Goal: Task Accomplishment & Management: Manage account settings

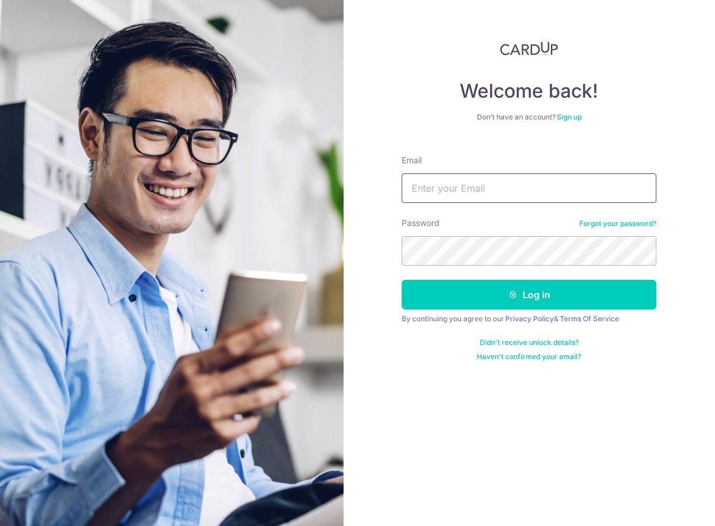
click at [429, 188] on input "Email" at bounding box center [529, 189] width 255 height 30
type input "[EMAIL_ADDRESS][DOMAIN_NAME]"
click at [402, 280] on button "Log in" at bounding box center [529, 295] width 255 height 30
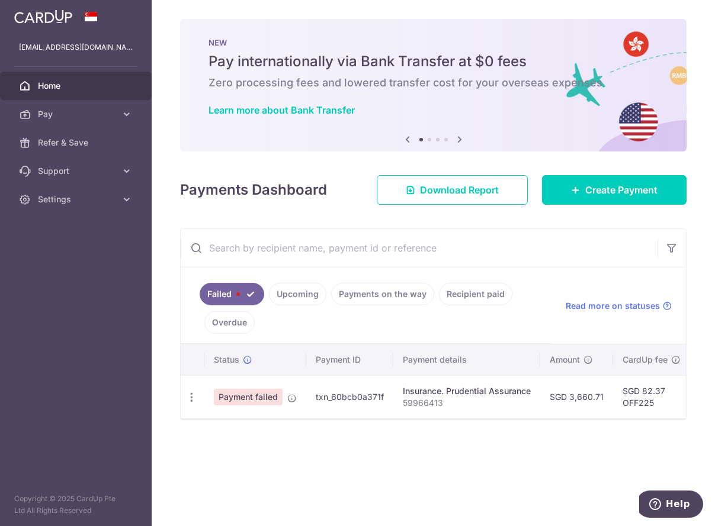
click at [447, 474] on div "× Pause Schedule Pause all future payments in this series Pause just this one p…" at bounding box center [433, 263] width 563 height 526
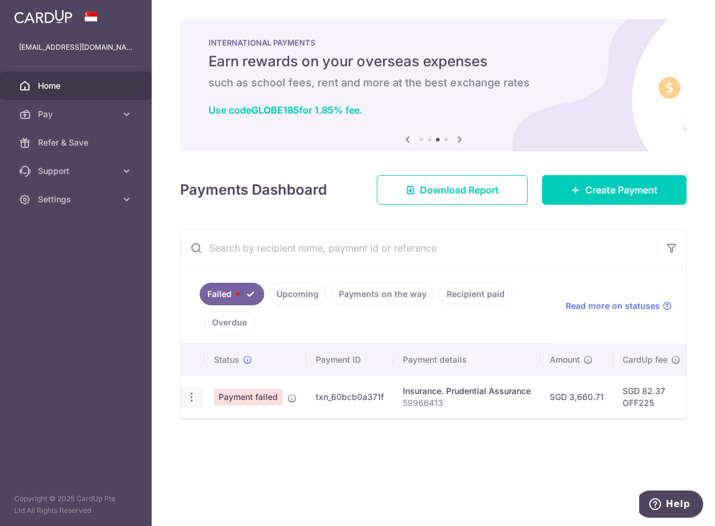
click at [196, 399] on icon "button" at bounding box center [191, 397] width 12 height 12
click at [237, 428] on span "Update payment" at bounding box center [254, 430] width 81 height 14
radio input "true"
type input "3,660.71"
type input "59966413"
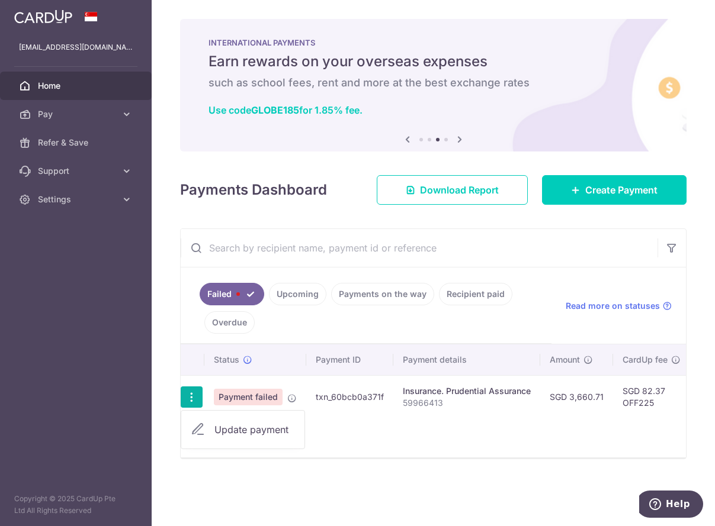
type input "OFF225"
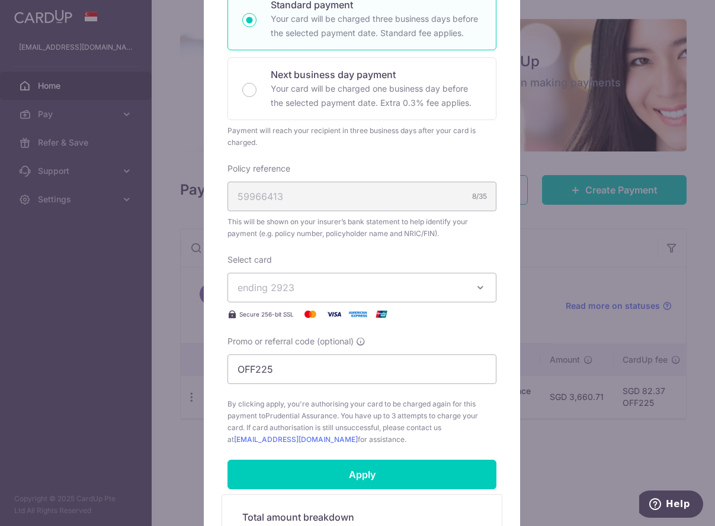
scroll to position [195, 0]
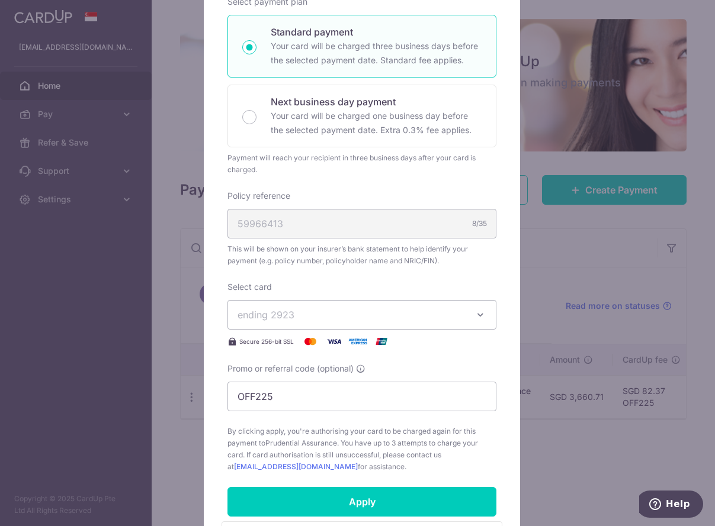
click at [363, 312] on span "ending 2923" at bounding box center [350, 315] width 227 height 14
click at [323, 373] on span "**** 2923" at bounding box center [361, 371] width 249 height 14
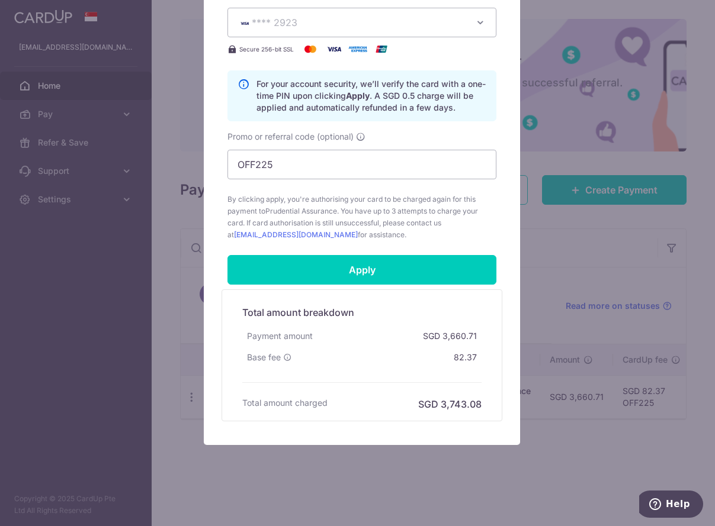
scroll to position [493, 0]
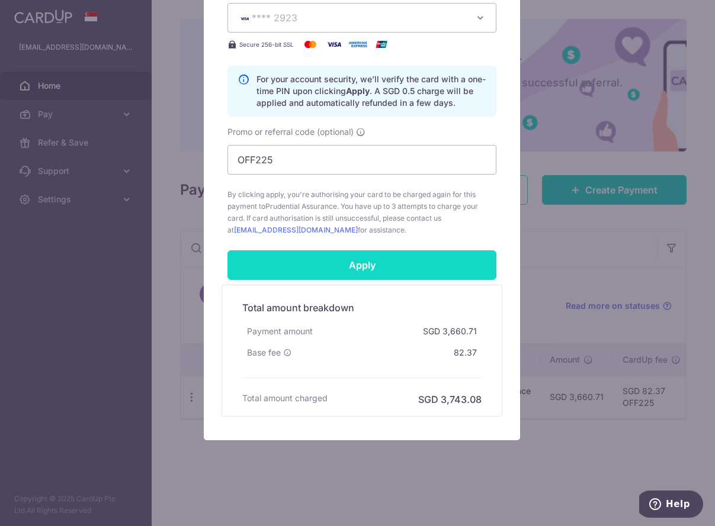
click at [388, 271] on input "Apply" at bounding box center [361, 266] width 269 height 30
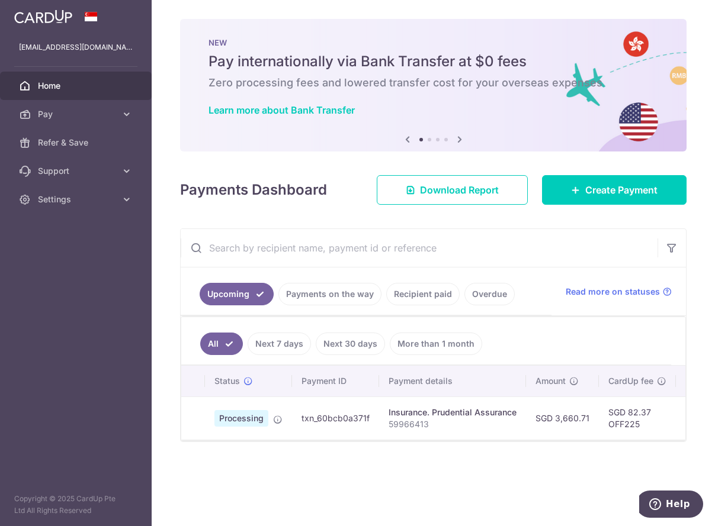
click at [413, 294] on link "Recipient paid" at bounding box center [422, 294] width 73 height 23
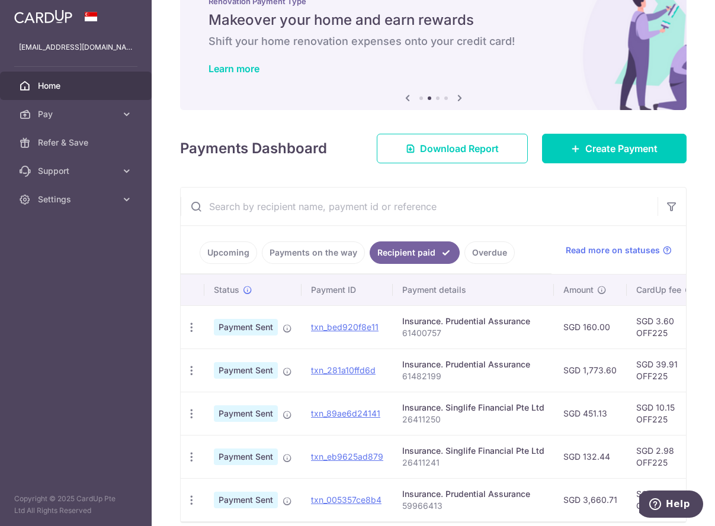
scroll to position [100, 0]
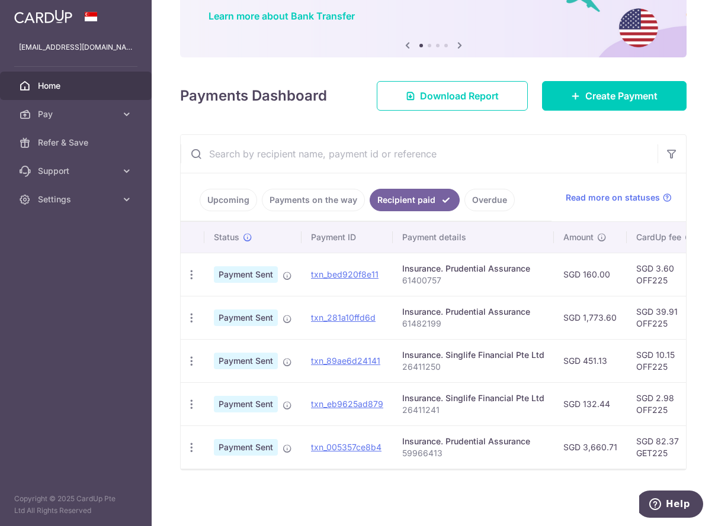
click at [608, 142] on input "text" at bounding box center [419, 154] width 477 height 38
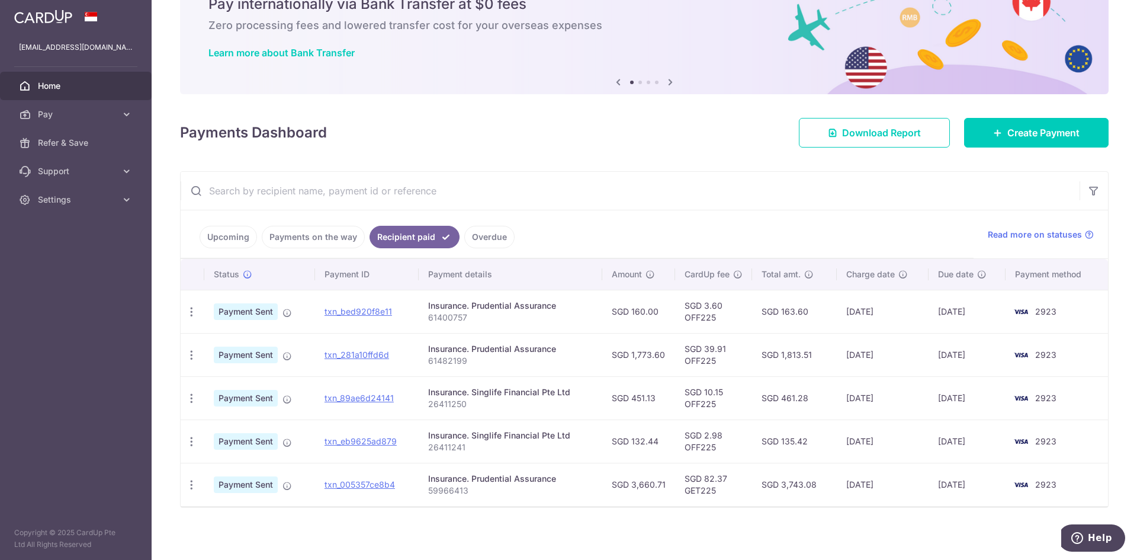
scroll to position [61, 0]
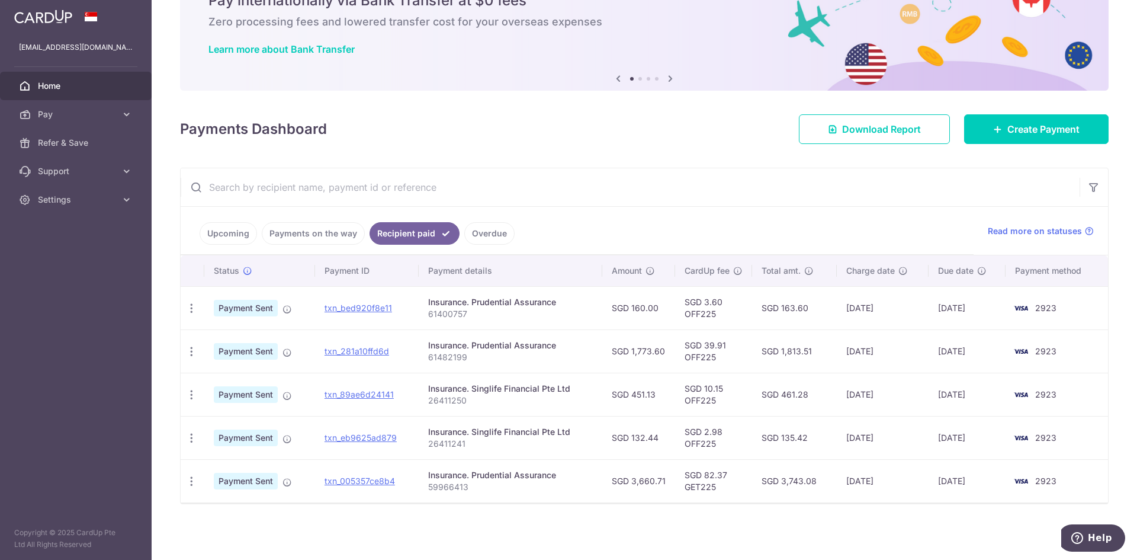
click at [237, 229] on link "Upcoming" at bounding box center [228, 233] width 57 height 23
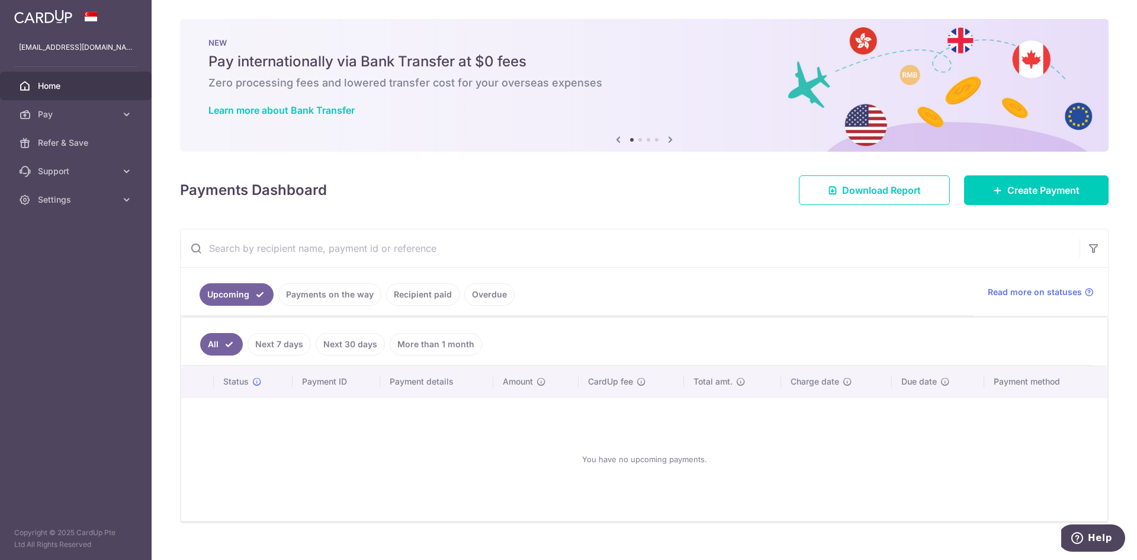
click at [330, 295] on link "Payments on the way" at bounding box center [329, 294] width 103 height 23
